Goal: Contribute content

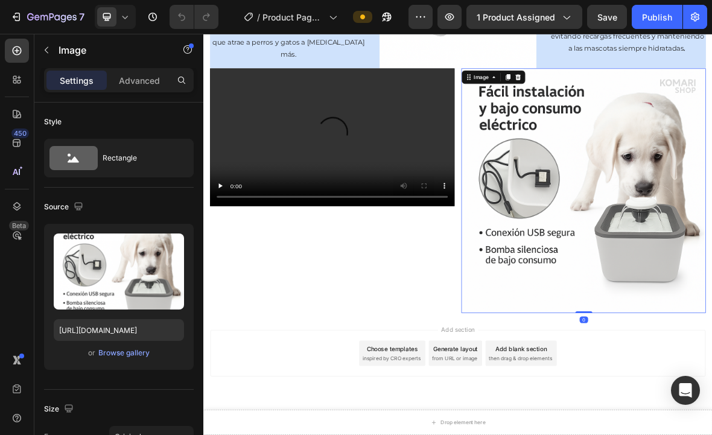
scroll to position [785, 0]
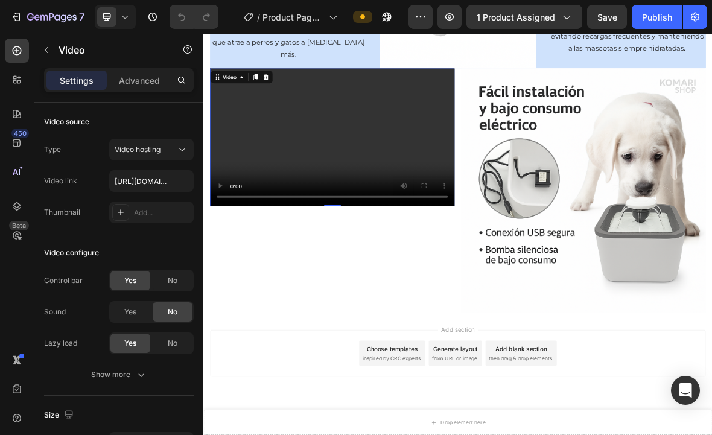
click at [458, 243] on video at bounding box center [386, 181] width 348 height 196
click at [451, 163] on video at bounding box center [386, 181] width 348 height 196
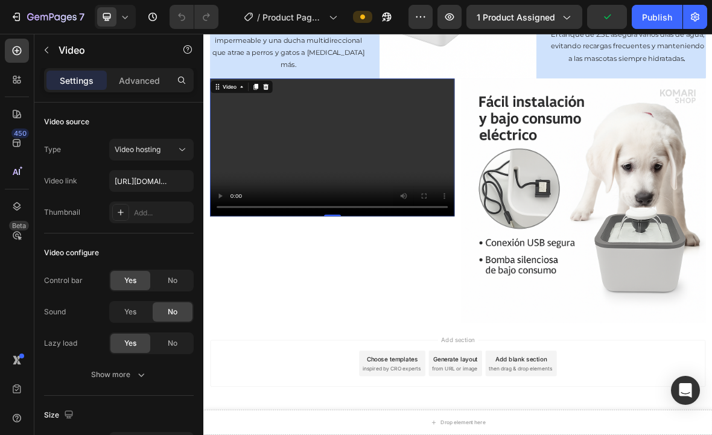
click at [460, 241] on video at bounding box center [386, 196] width 348 height 196
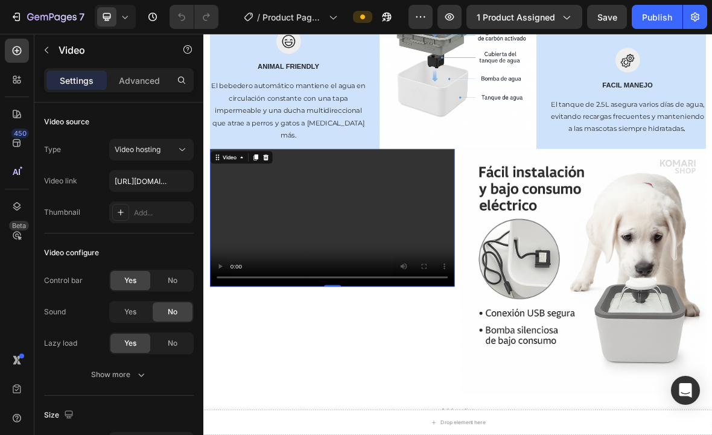
scroll to position [664, 0]
click at [487, 275] on video at bounding box center [386, 295] width 348 height 196
click at [177, 150] on icon at bounding box center [182, 150] width 12 height 12
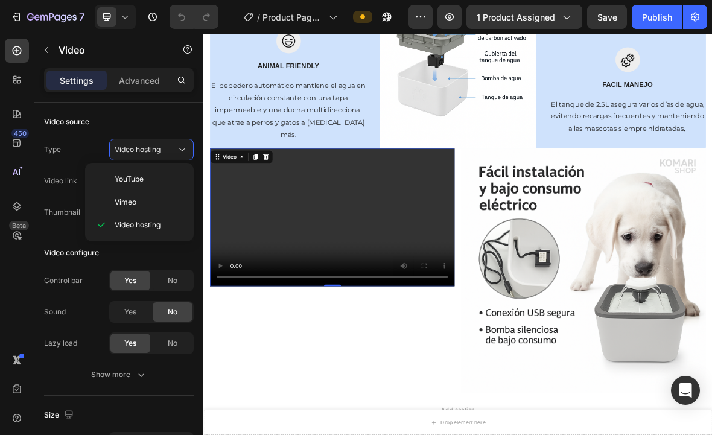
click at [162, 204] on p "Vimeo" at bounding box center [149, 202] width 69 height 11
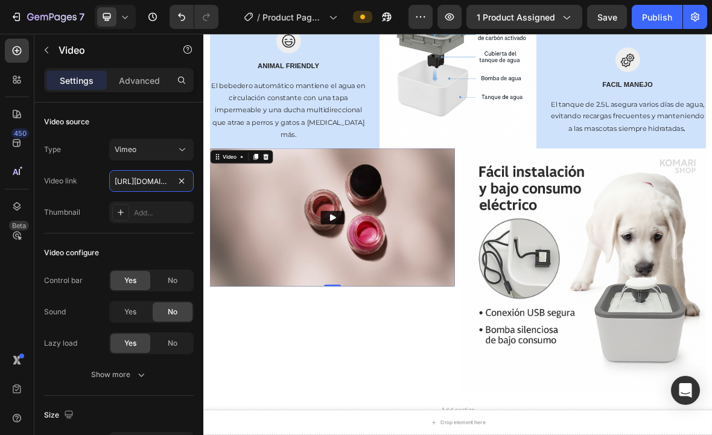
click at [171, 177] on input "[URL][DOMAIN_NAME]" at bounding box center [151, 181] width 84 height 22
click at [119, 222] on div "Add..." at bounding box center [151, 212] width 84 height 22
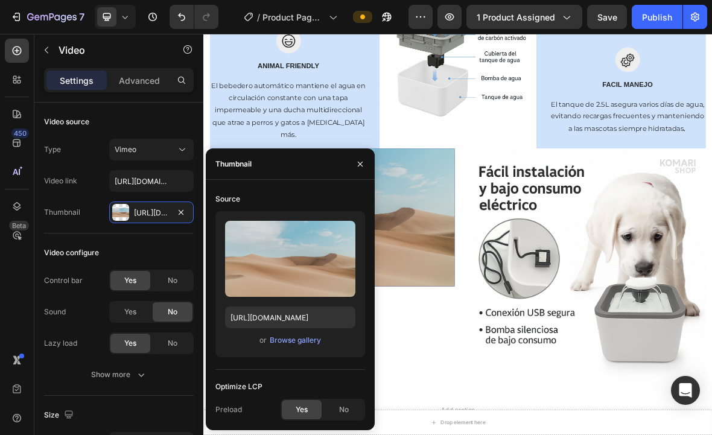
click at [299, 342] on div "Browse gallery" at bounding box center [295, 340] width 51 height 11
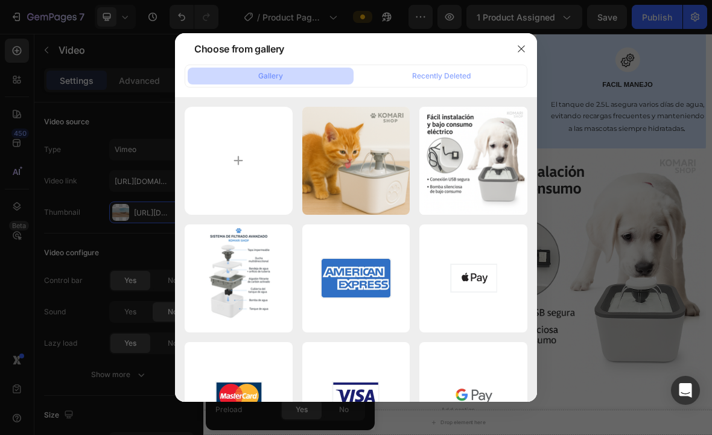
click at [227, 163] on input "file" at bounding box center [239, 161] width 108 height 108
click at [527, 43] on button "button" at bounding box center [521, 48] width 19 height 19
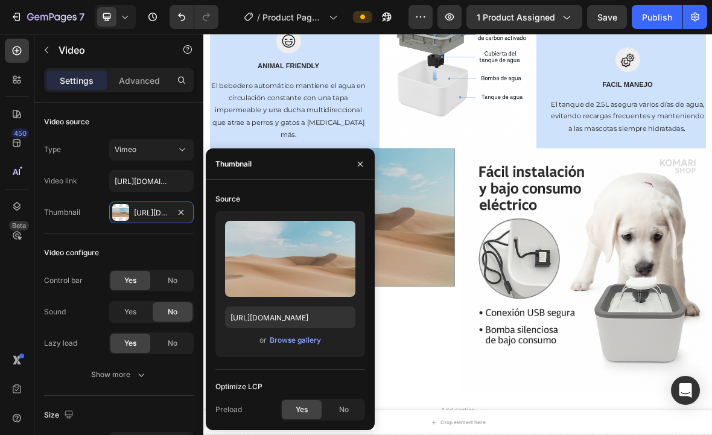
click at [185, 147] on icon at bounding box center [182, 150] width 12 height 12
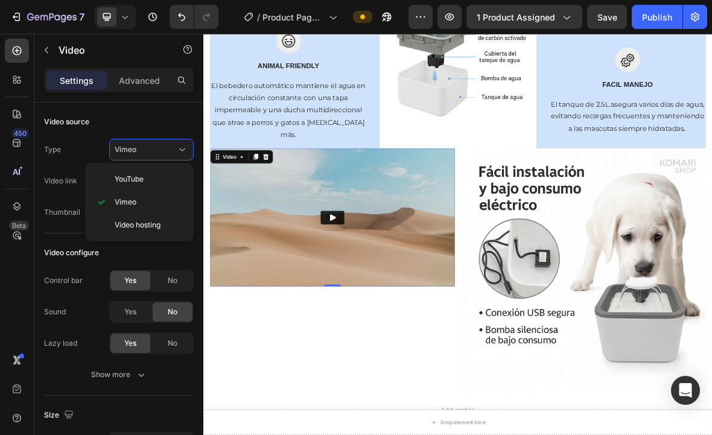
click at [168, 227] on p "Video hosting" at bounding box center [149, 225] width 69 height 11
type input "[URL][DOMAIN_NAME]"
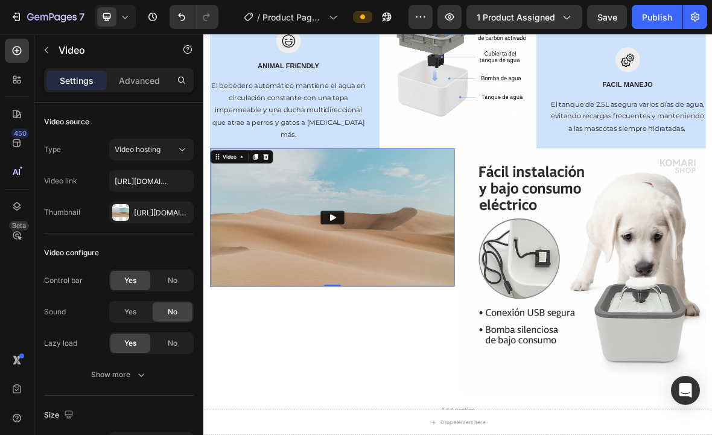
click at [293, 214] on icon at bounding box center [292, 209] width 8 height 8
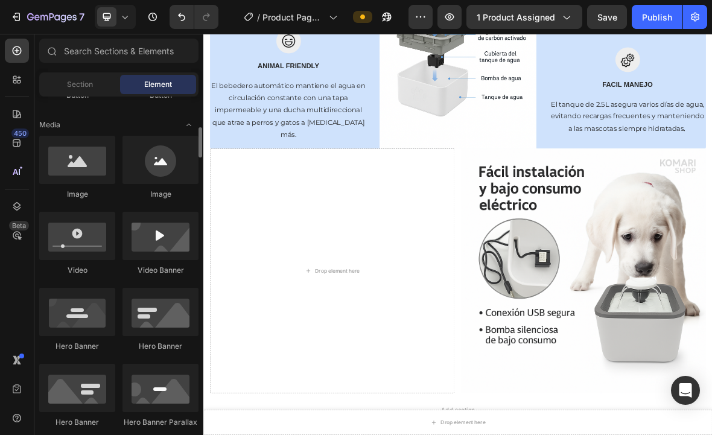
scroll to position [358, 0]
click at [84, 236] on div at bounding box center [77, 238] width 76 height 48
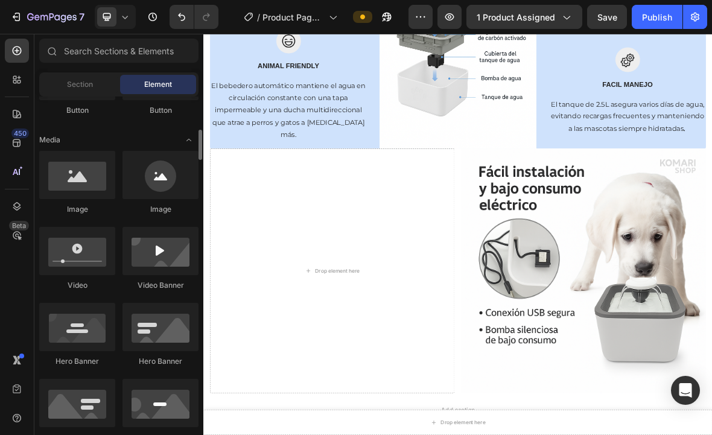
scroll to position [344, 0]
click at [83, 254] on div at bounding box center [77, 251] width 76 height 48
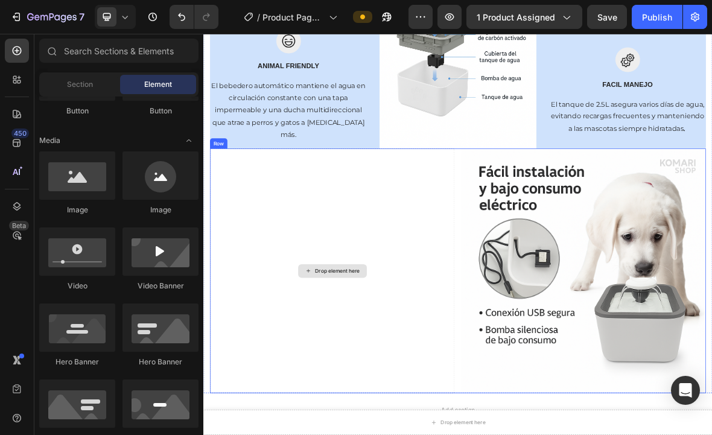
click at [417, 381] on div "Drop element here" at bounding box center [387, 371] width 98 height 19
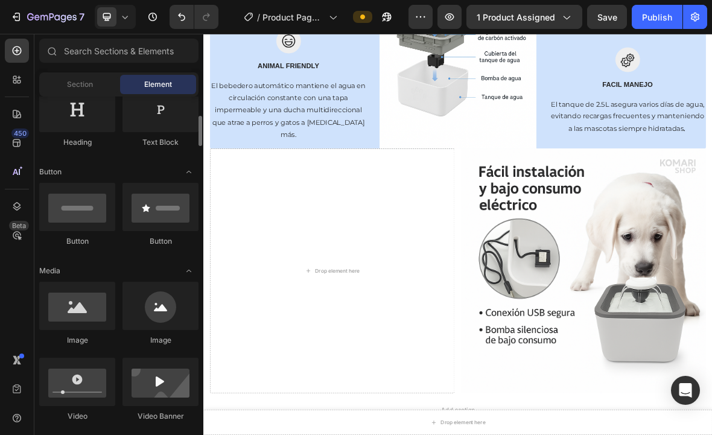
scroll to position [203, 0]
